Goal: Obtain resource: Obtain resource

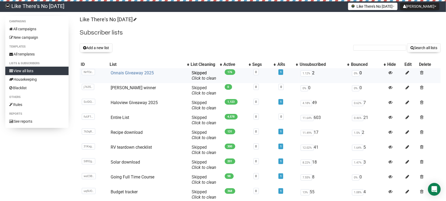
click at [148, 72] on link "Onnais Giveaway 2025" at bounding box center [132, 72] width 43 height 5
click at [133, 102] on link "Haloview Giveaway 2025" at bounding box center [134, 102] width 47 height 5
click at [126, 118] on link "Entire List" at bounding box center [120, 117] width 19 height 5
click at [128, 135] on td "Recipe download" at bounding box center [149, 134] width 81 height 15
click at [128, 134] on link "Recipe download" at bounding box center [127, 132] width 32 height 5
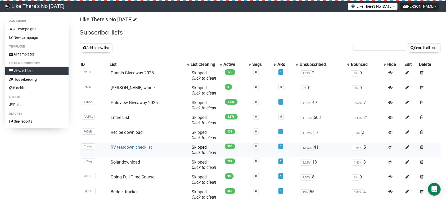
click at [125, 146] on link "RV teardown checklist" at bounding box center [131, 146] width 41 height 5
click at [127, 162] on link "Solar download" at bounding box center [125, 161] width 29 height 5
click at [134, 177] on link "Going Full Time Course" at bounding box center [133, 176] width 44 height 5
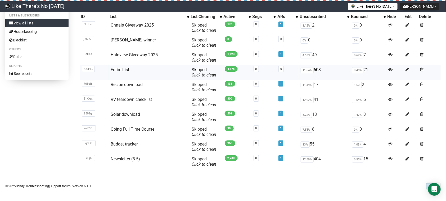
scroll to position [48, 0]
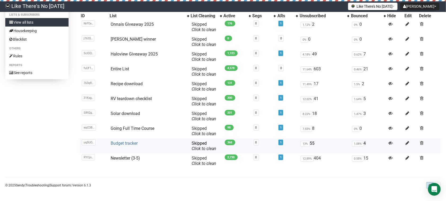
click at [128, 144] on link "Budget tracker" at bounding box center [124, 142] width 27 height 5
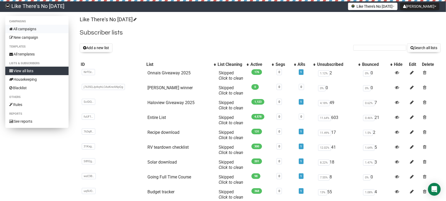
click at [29, 28] on link "All campaigns" at bounding box center [36, 29] width 63 height 8
